Goal: Task Accomplishment & Management: Use online tool/utility

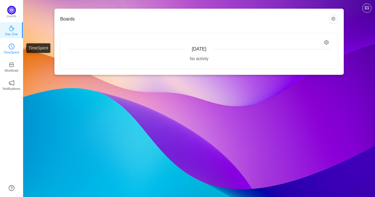
click at [12, 48] on icon "icon: clock-circle" at bounding box center [12, 47] width 6 height 6
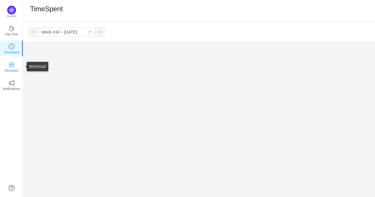
click at [12, 67] on icon "icon: inbox" at bounding box center [12, 65] width 6 height 6
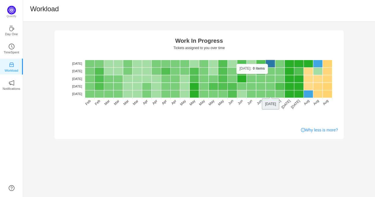
click at [270, 64] on rect at bounding box center [271, 64] width 10 height 8
click at [323, 131] on link "Why less is more?" at bounding box center [319, 130] width 37 height 6
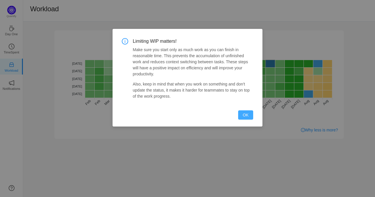
click at [244, 111] on button "OK" at bounding box center [245, 115] width 15 height 9
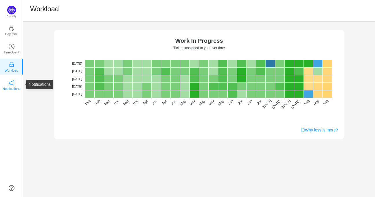
click at [14, 88] on link "Notifications" at bounding box center [12, 85] width 6 height 6
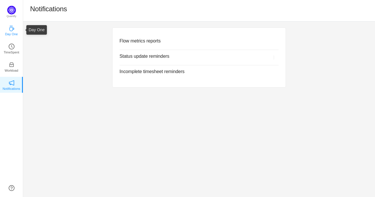
click at [14, 31] on link "Day One" at bounding box center [12, 30] width 6 height 6
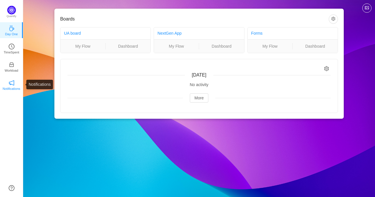
click at [14, 88] on link "Notifications" at bounding box center [12, 85] width 6 height 6
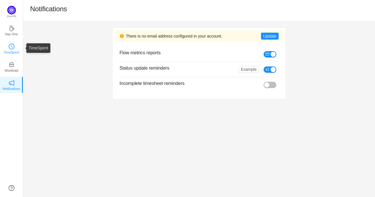
click at [14, 45] on link "TimeSpent" at bounding box center [12, 48] width 6 height 6
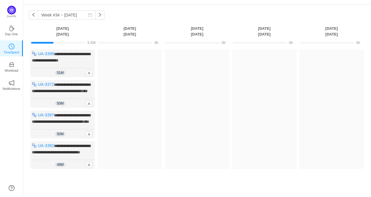
scroll to position [14, 0]
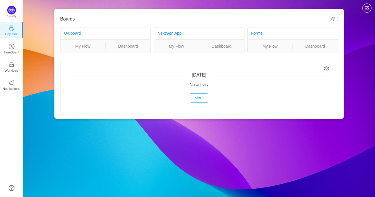
click at [203, 96] on button "More" at bounding box center [199, 97] width 19 height 9
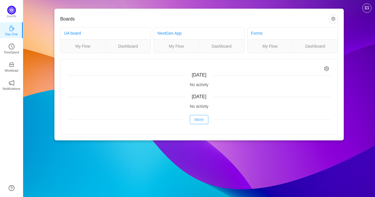
click at [196, 121] on button "More" at bounding box center [199, 119] width 19 height 9
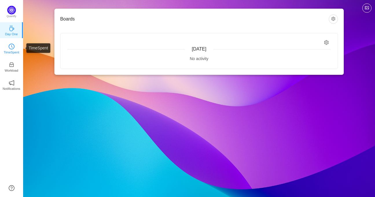
click at [10, 52] on p "TimeSpent" at bounding box center [12, 52] width 16 height 5
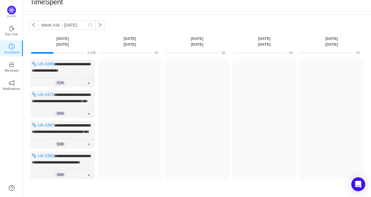
scroll to position [3, 0]
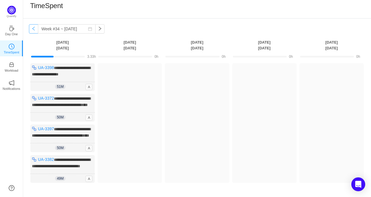
click at [33, 29] on button "button" at bounding box center [33, 28] width 9 height 9
type input "Week #33 ~ [DATE]"
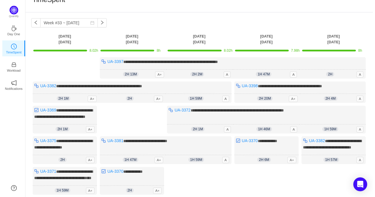
scroll to position [0, 0]
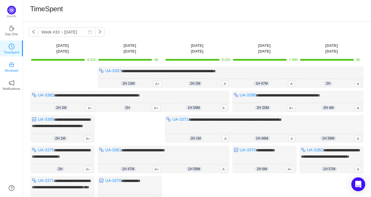
click at [14, 69] on link "Workload" at bounding box center [12, 67] width 6 height 6
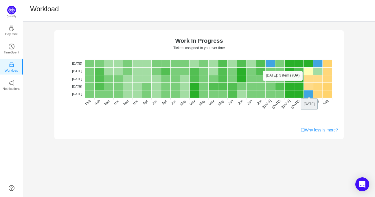
click at [306, 71] on rect at bounding box center [309, 72] width 10 height 8
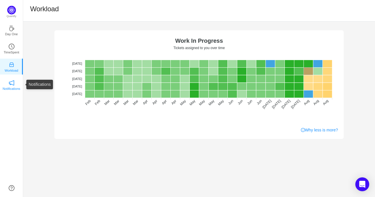
click at [11, 91] on p "Notifications" at bounding box center [12, 88] width 18 height 5
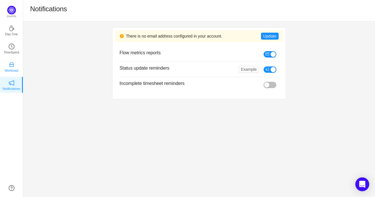
click at [11, 70] on p "Workload" at bounding box center [12, 70] width 14 height 5
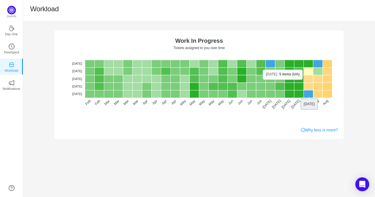
click at [306, 70] on rect at bounding box center [309, 72] width 10 height 8
